Goal: Task Accomplishment & Management: Manage account settings

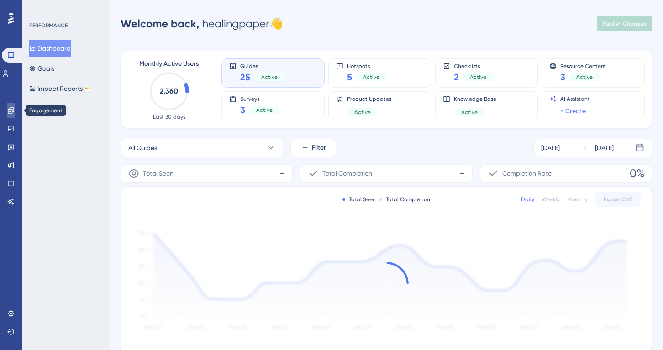
click at [7, 111] on link at bounding box center [10, 110] width 7 height 15
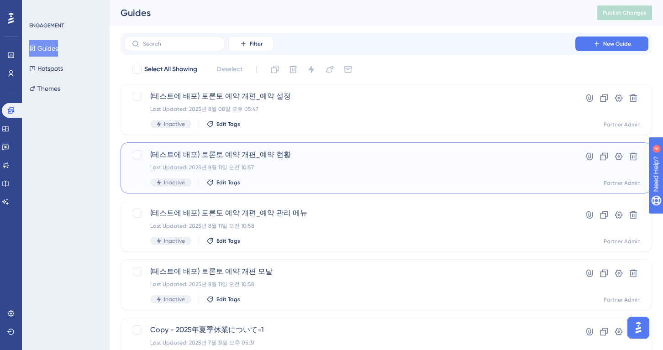
click at [297, 173] on div "(테스트에 배포) 토론토 예약 개편_예약 현황 Last Updated: [DATE] 오전 10:57 Inactive Edit Tags" at bounding box center [349, 167] width 399 height 37
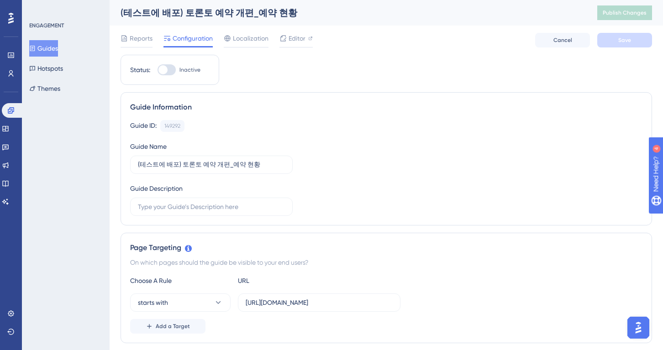
click at [170, 68] on div at bounding box center [167, 69] width 18 height 11
click at [158, 70] on input "Inactive" at bounding box center [157, 70] width 0 height 0
checkbox input "true"
click at [629, 41] on span "Save" at bounding box center [624, 40] width 13 height 7
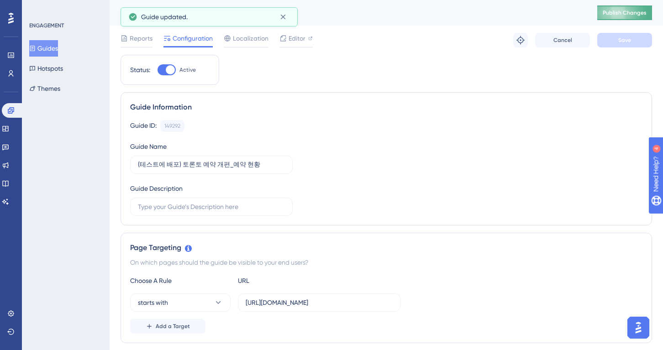
click at [627, 13] on span "Publish Changes" at bounding box center [625, 12] width 44 height 7
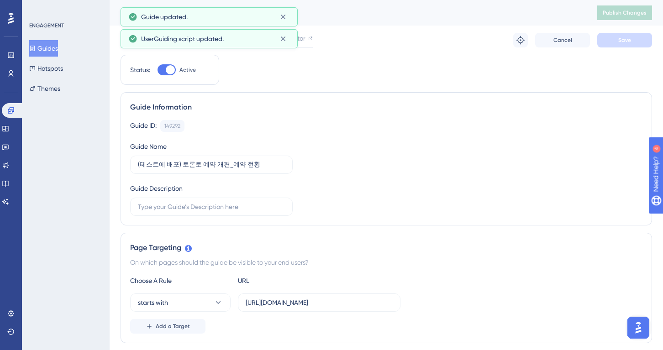
click at [45, 43] on button "Guides" at bounding box center [43, 48] width 29 height 16
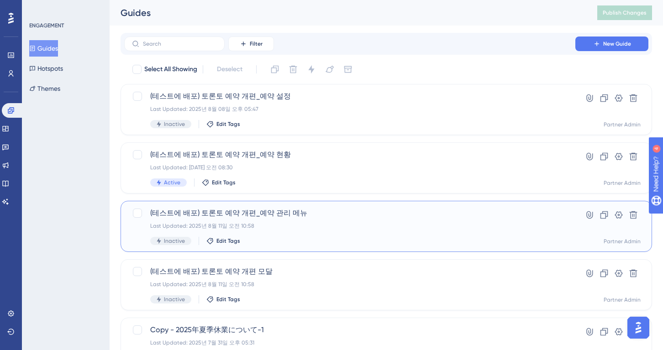
click at [301, 223] on div "Last Updated: 2025년 8월 11일 오전 10:58" at bounding box center [349, 225] width 399 height 7
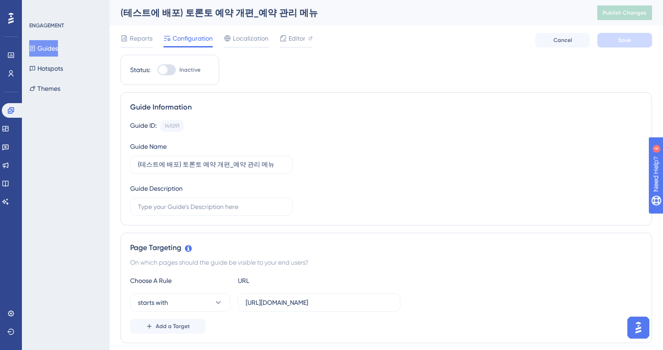
click at [169, 68] on div at bounding box center [167, 69] width 18 height 11
click at [158, 70] on input "Inactive" at bounding box center [157, 70] width 0 height 0
checkbox input "true"
click at [620, 40] on span "Save" at bounding box center [624, 40] width 13 height 7
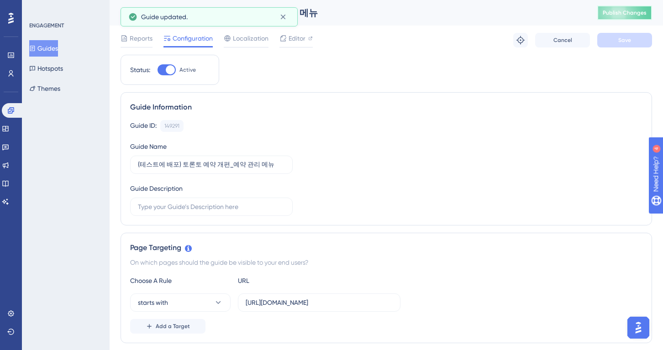
click at [627, 14] on span "Publish Changes" at bounding box center [625, 12] width 44 height 7
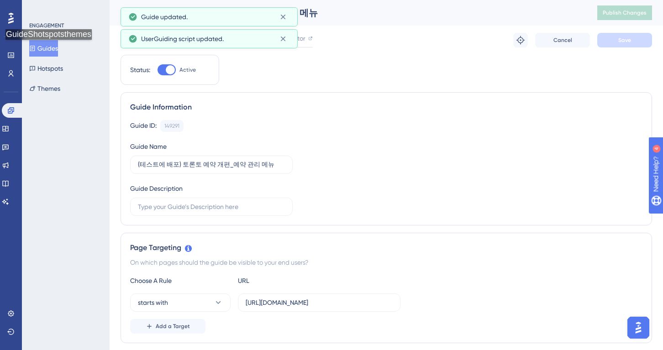
click at [51, 49] on button "Guides" at bounding box center [43, 48] width 29 height 16
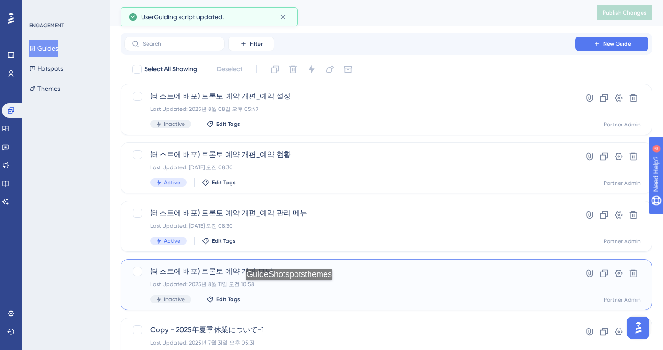
click at [292, 289] on div "(테스트에 배포) 토론토 예약 개편 모달 Last Updated: [DATE] 오전 10:58 Inactive Edit Tags" at bounding box center [349, 284] width 399 height 37
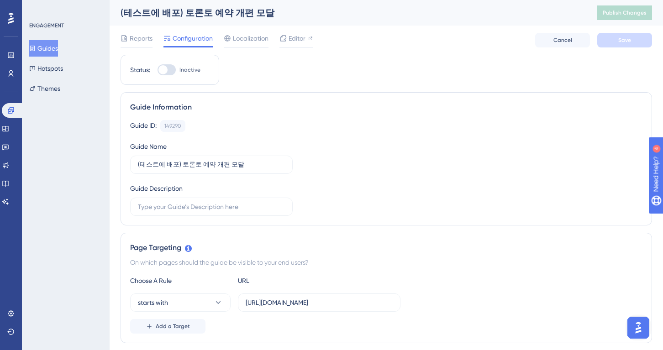
click at [168, 67] on div at bounding box center [167, 69] width 18 height 11
click at [158, 70] on input "Inactive" at bounding box center [157, 70] width 0 height 0
checkbox input "true"
click at [631, 41] on span "Save" at bounding box center [624, 40] width 13 height 7
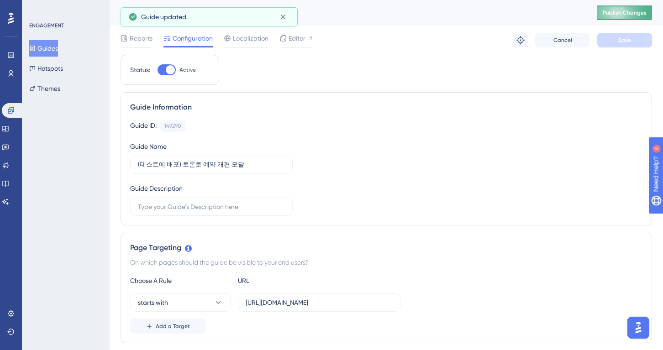
click at [623, 17] on button "Publish Changes" at bounding box center [624, 12] width 55 height 15
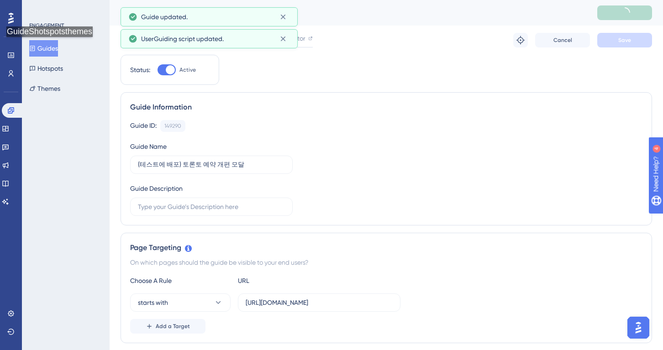
click at [52, 46] on button "Guides" at bounding box center [43, 48] width 29 height 16
